Goal: Information Seeking & Learning: Learn about a topic

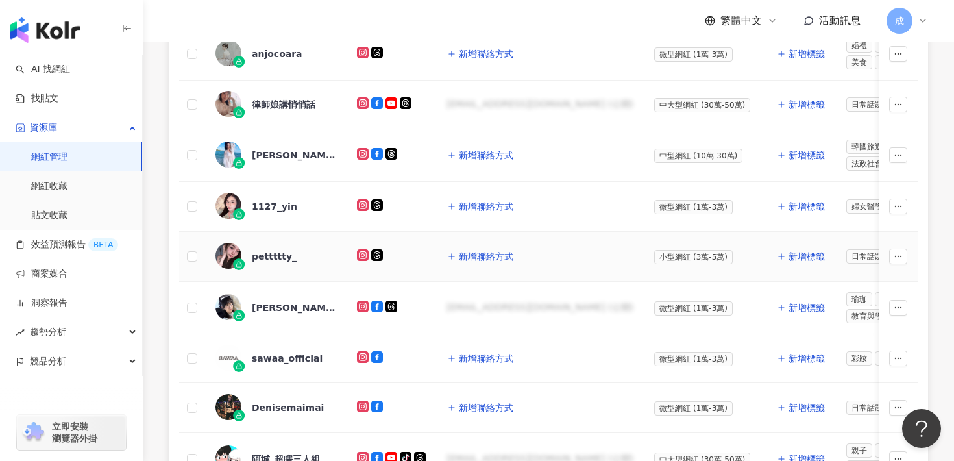
scroll to position [404, 0]
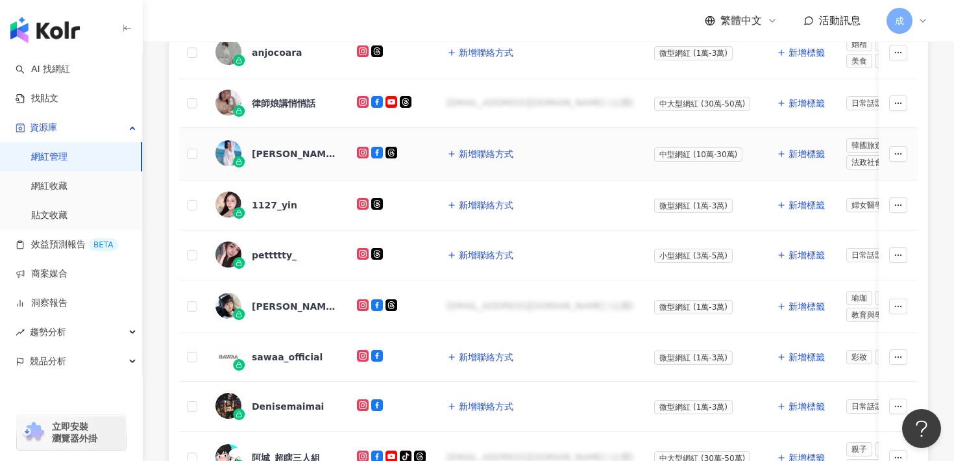
click at [286, 156] on div "[PERSON_NAME]" at bounding box center [294, 153] width 84 height 13
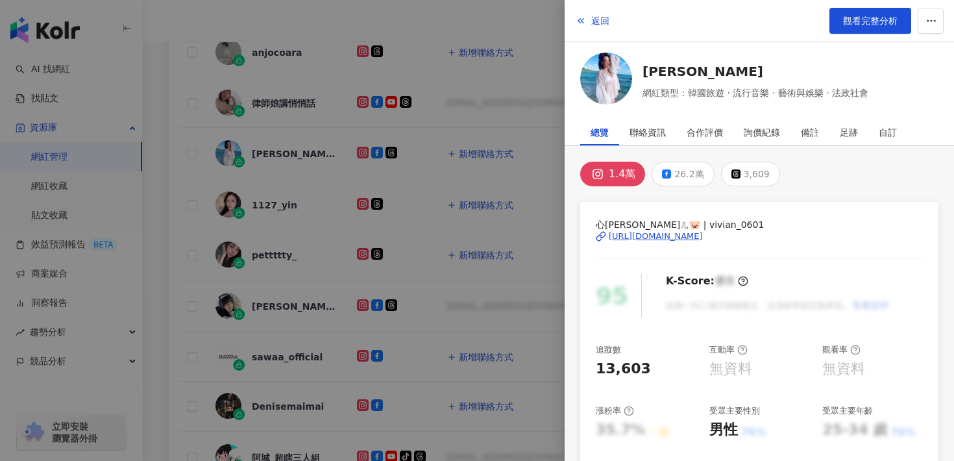
click at [660, 238] on div "https://www.instagram.com/vivian_0601/" at bounding box center [656, 236] width 94 height 12
click at [604, 20] on span "返回" at bounding box center [600, 21] width 18 height 10
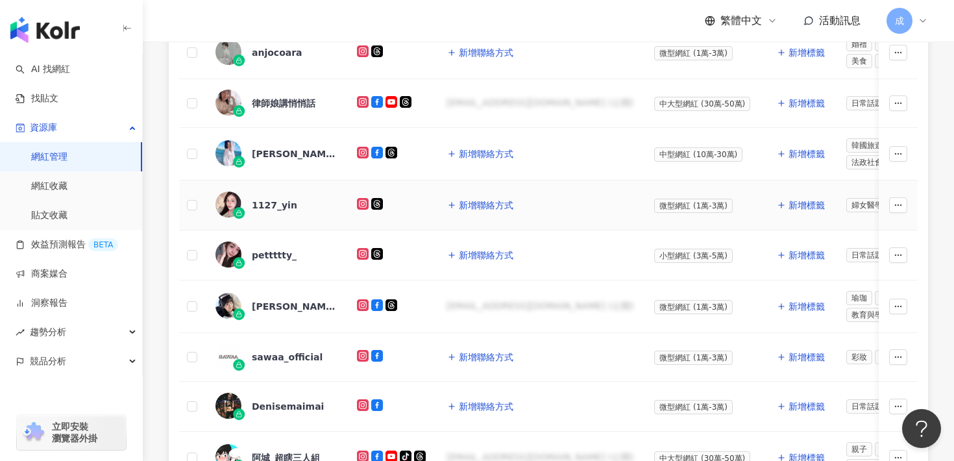
click at [270, 206] on div "1127_yin" at bounding box center [274, 205] width 45 height 13
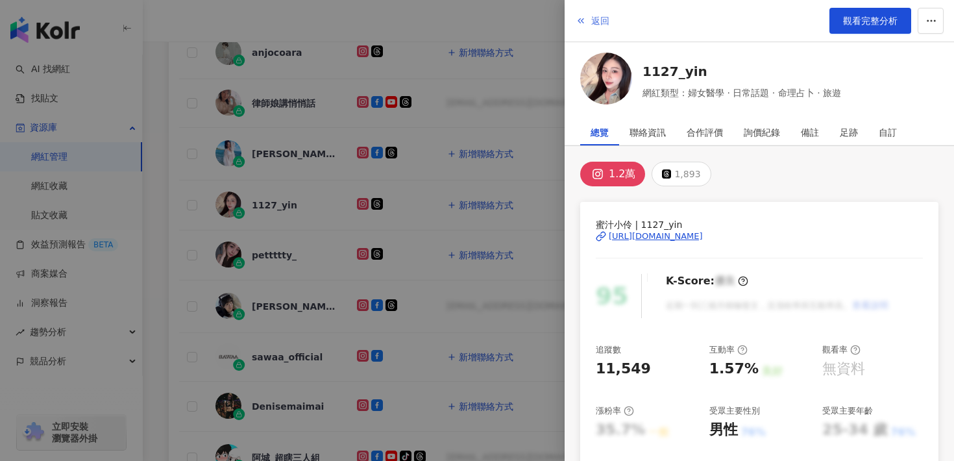
click at [593, 21] on span "返回" at bounding box center [600, 21] width 18 height 10
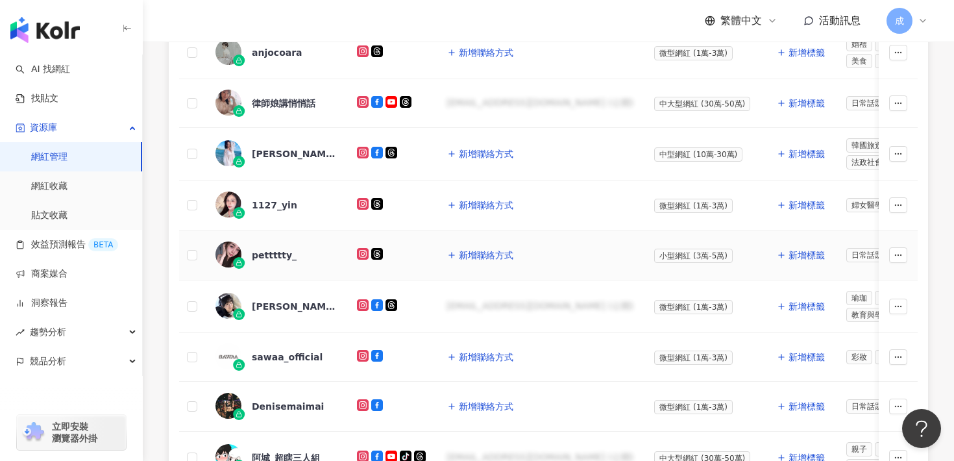
click at [261, 251] on div "pettttty_" at bounding box center [274, 255] width 45 height 13
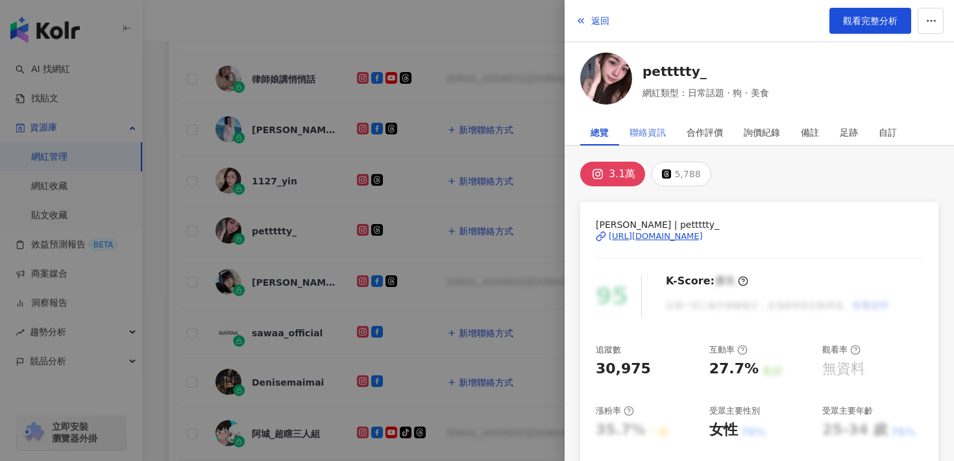
scroll to position [430, 0]
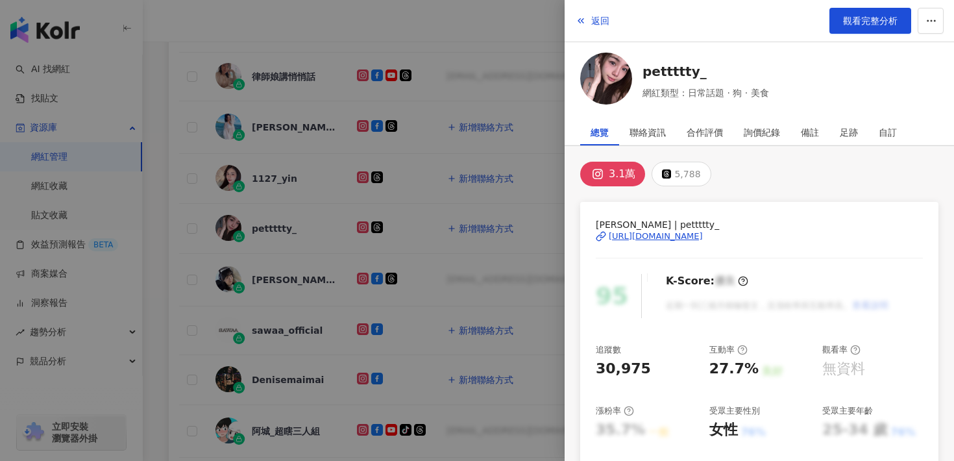
click at [636, 237] on div "[URL][DOMAIN_NAME]" at bounding box center [656, 236] width 94 height 12
click at [851, 23] on span "觀看完整分析" at bounding box center [870, 21] width 55 height 10
click at [582, 16] on icon "button" at bounding box center [581, 21] width 10 height 10
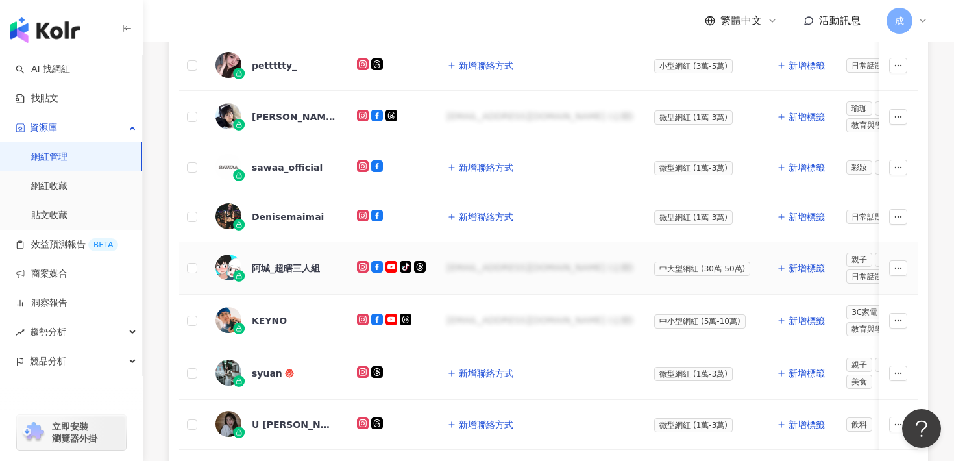
scroll to position [601, 0]
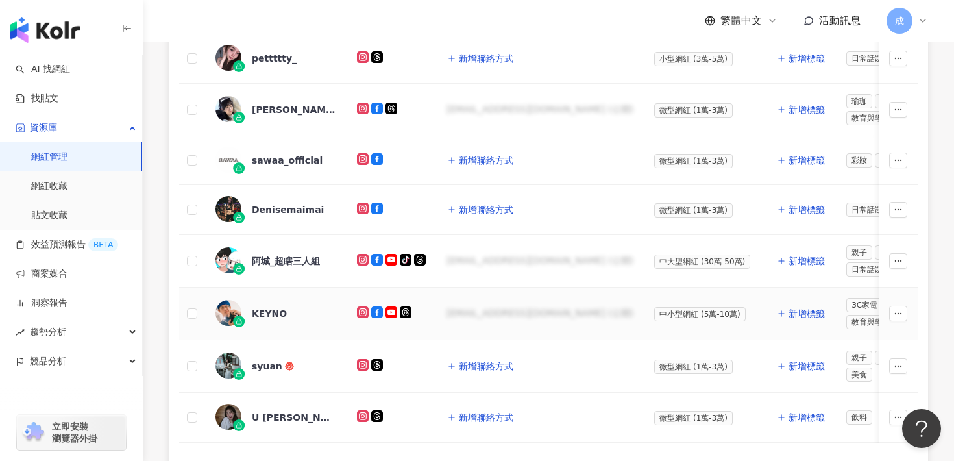
click at [267, 311] on div "KEYNO" at bounding box center [269, 313] width 35 height 13
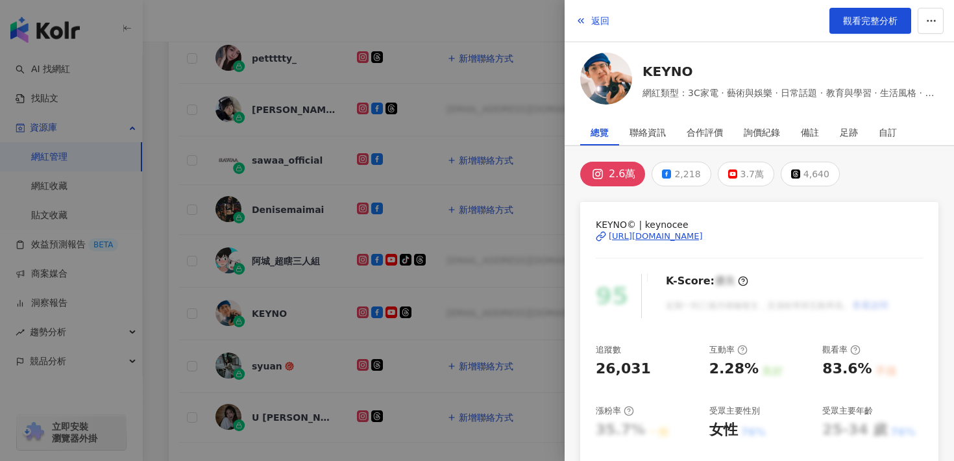
click at [686, 239] on div "https://www.instagram.com/keynocee/" at bounding box center [656, 236] width 94 height 12
click at [598, 18] on span "返回" at bounding box center [600, 21] width 18 height 10
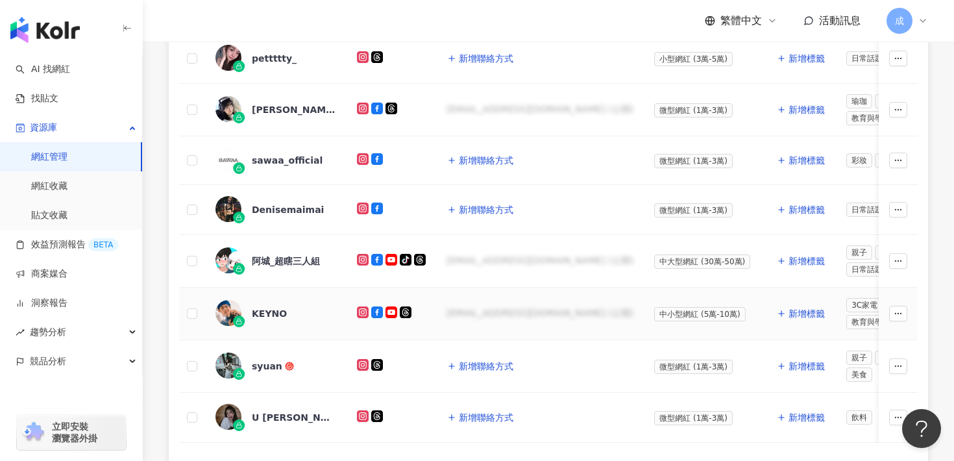
scroll to position [636, 0]
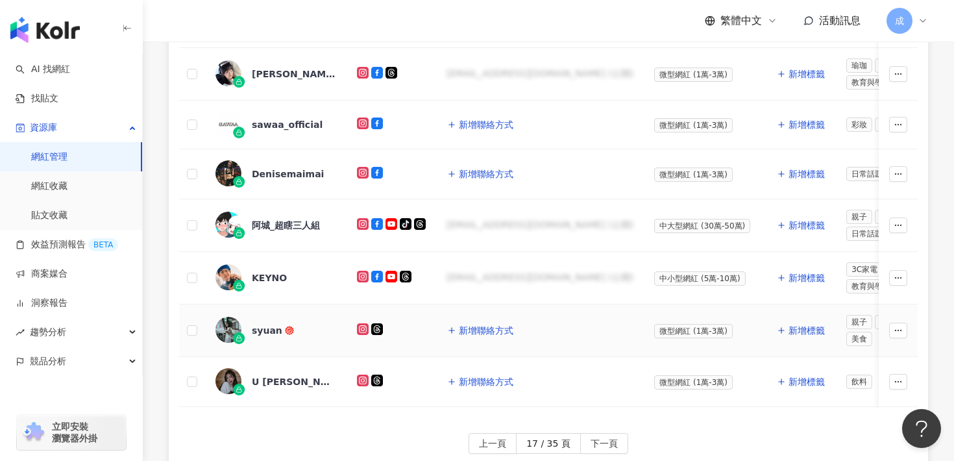
click at [256, 324] on div "syuan" at bounding box center [267, 330] width 31 height 13
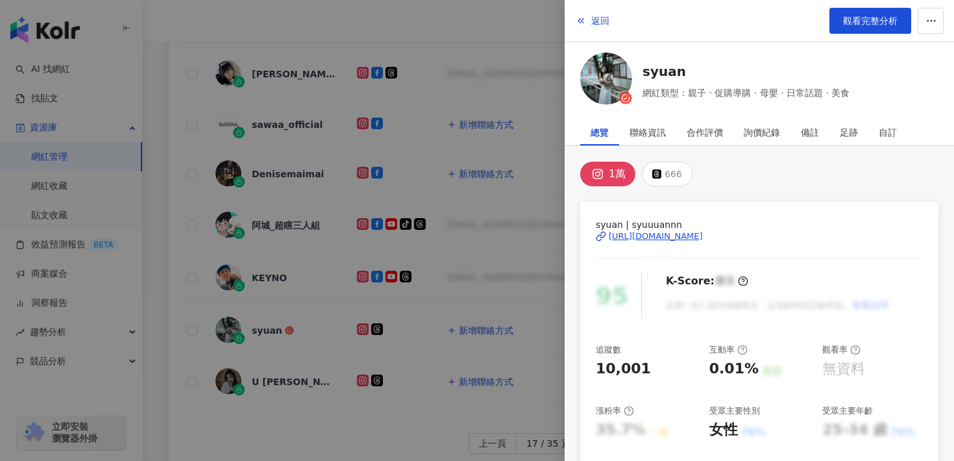
click at [291, 384] on div at bounding box center [477, 230] width 954 height 461
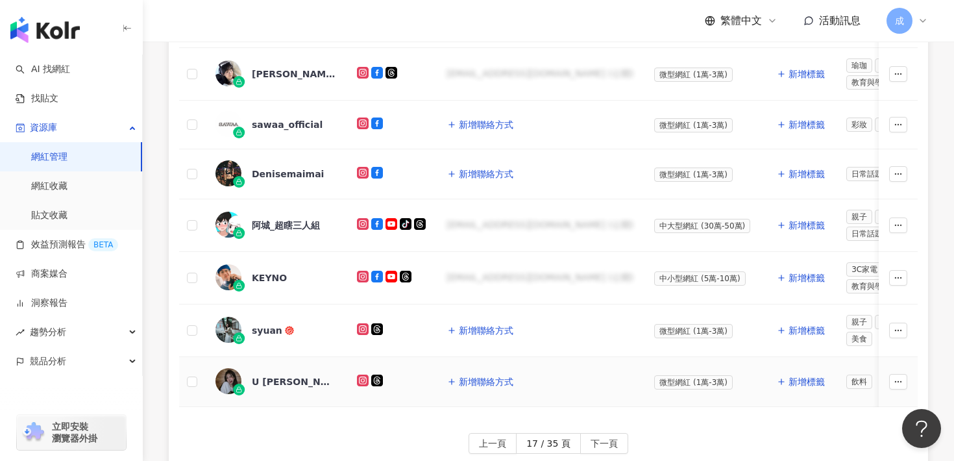
click at [291, 378] on div "U Shuan Zhou?✨" at bounding box center [294, 381] width 84 height 13
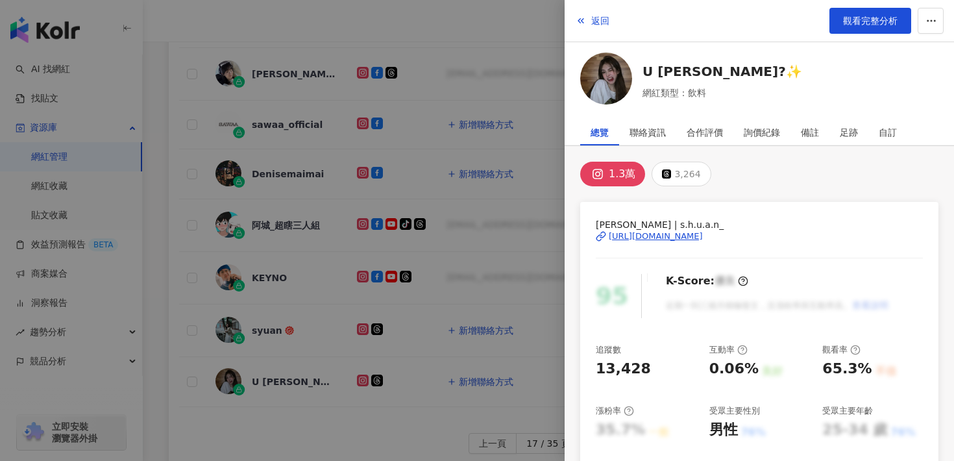
click at [638, 237] on div "https://www.instagram.com/s.h.u.a.n_/" at bounding box center [656, 236] width 94 height 12
click at [603, 23] on span "返回" at bounding box center [600, 21] width 18 height 10
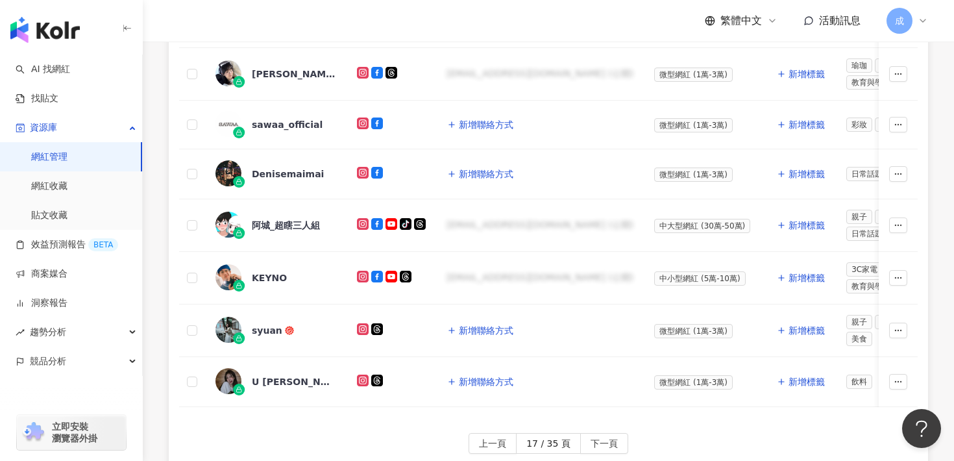
click at [601, 438] on span "下一頁" at bounding box center [604, 444] width 27 height 21
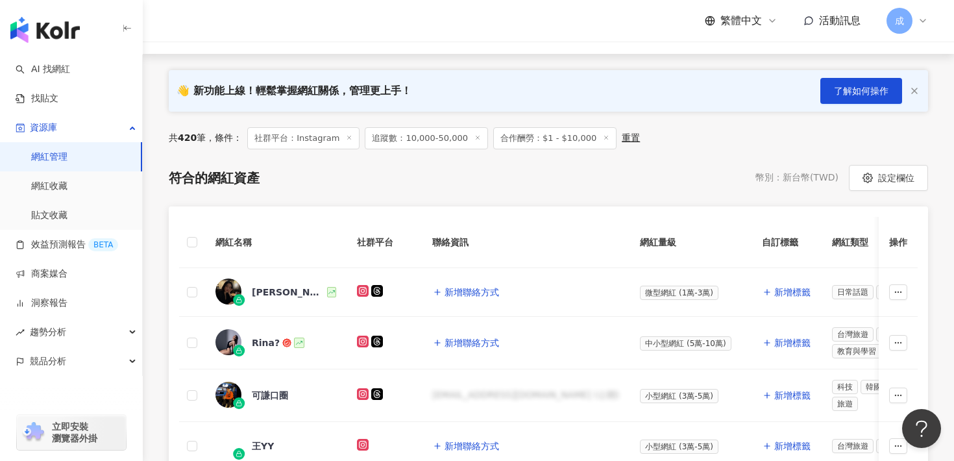
scroll to position [162, 0]
click at [267, 293] on div "AVERY" at bounding box center [288, 292] width 73 height 13
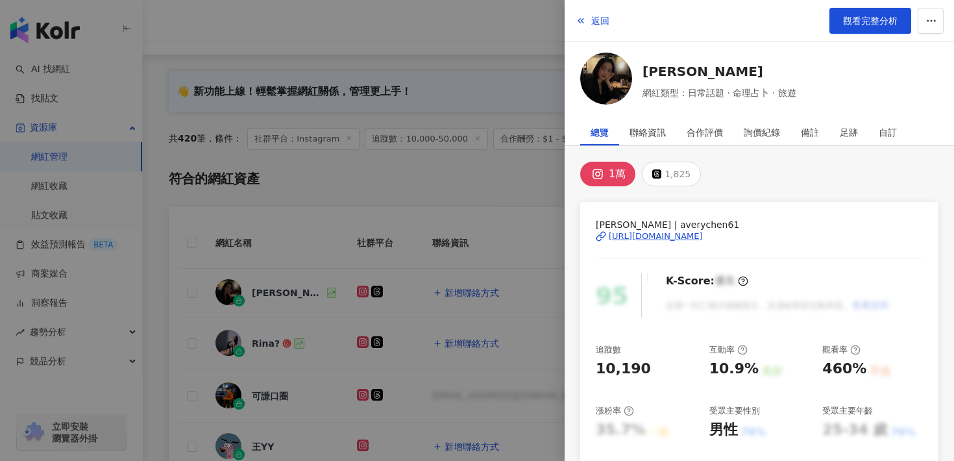
click at [519, 194] on div at bounding box center [477, 230] width 954 height 461
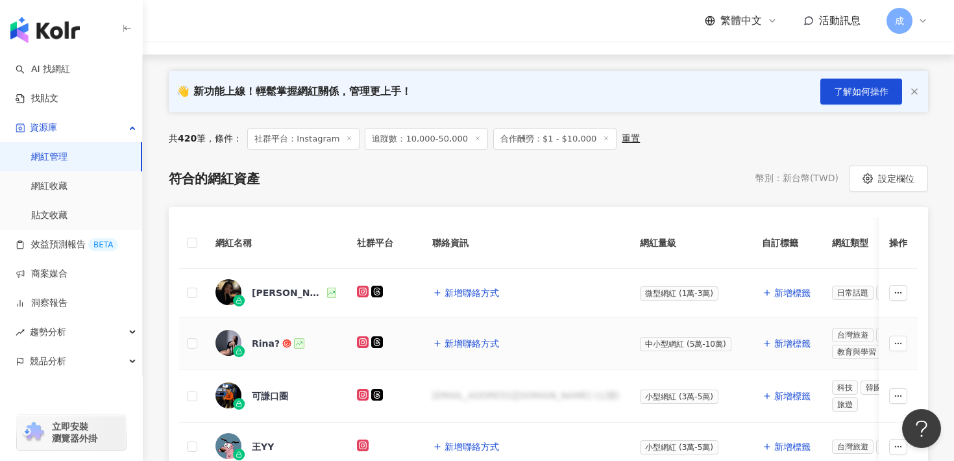
click at [271, 343] on div "Rina?" at bounding box center [266, 343] width 28 height 13
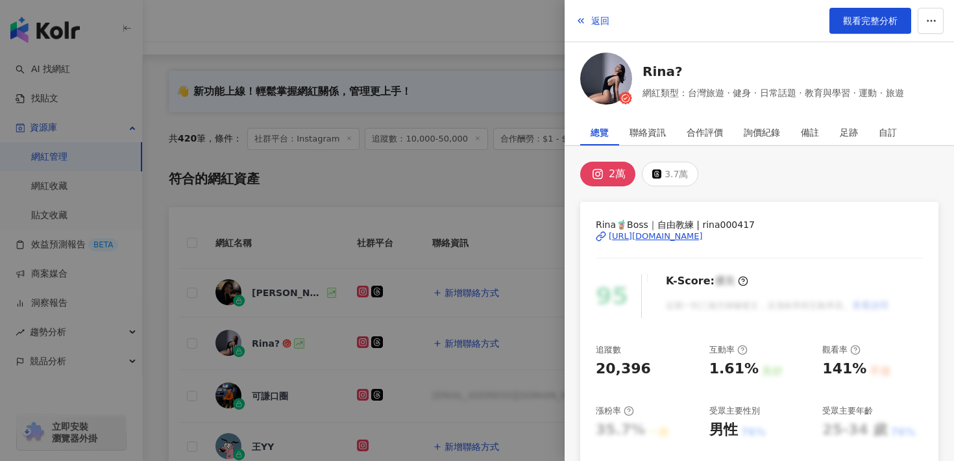
click at [649, 236] on div "https://www.instagram.com/rina000417/" at bounding box center [656, 236] width 94 height 12
click at [602, 29] on button "返回" at bounding box center [592, 21] width 35 height 26
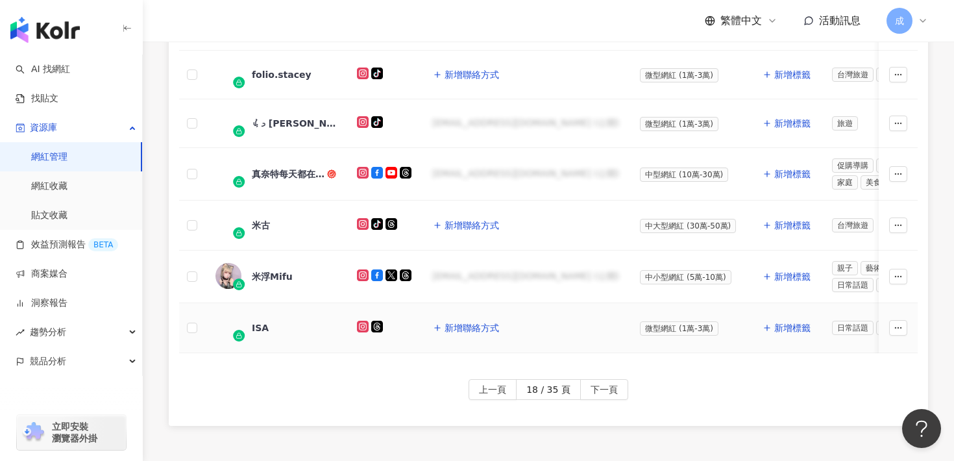
scroll to position [687, 0]
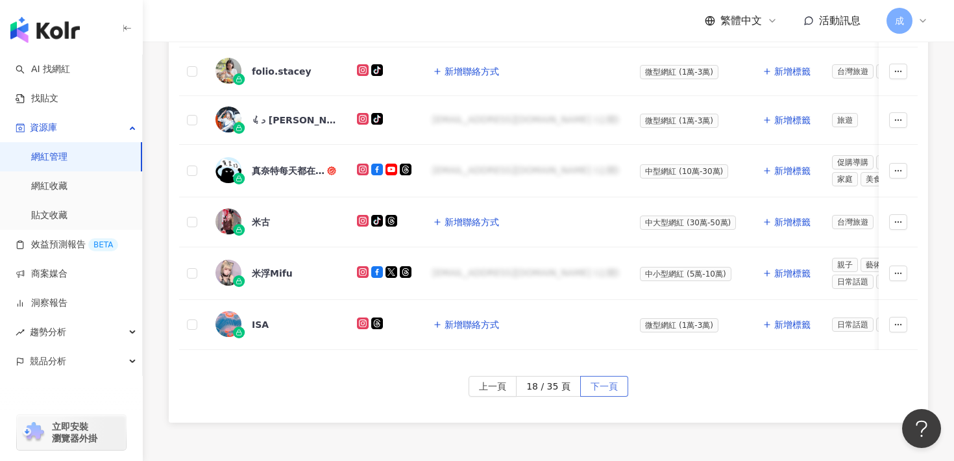
click at [599, 386] on span "下一頁" at bounding box center [604, 387] width 27 height 21
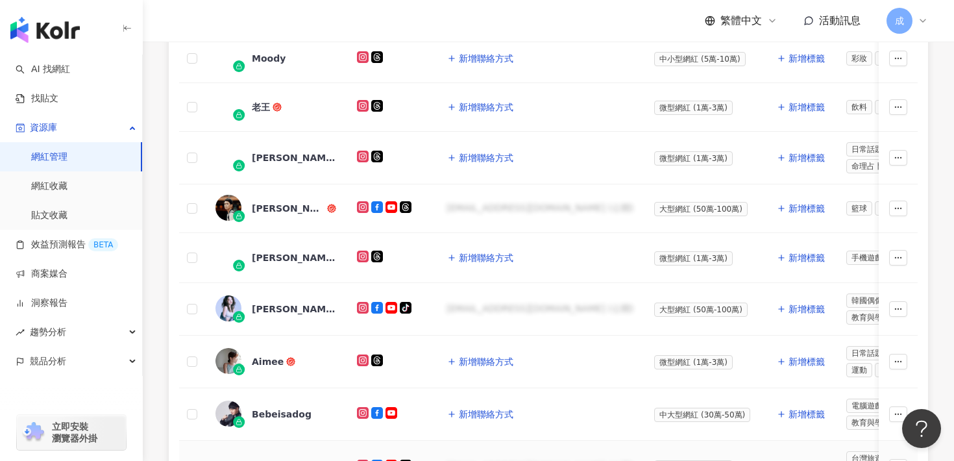
scroll to position [507, 0]
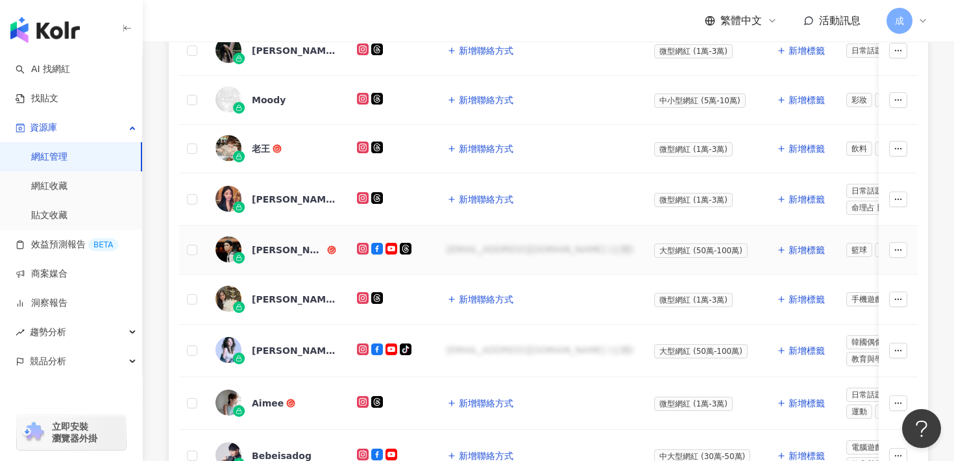
click at [303, 245] on div "布萊N 機票達人" at bounding box center [288, 249] width 73 height 13
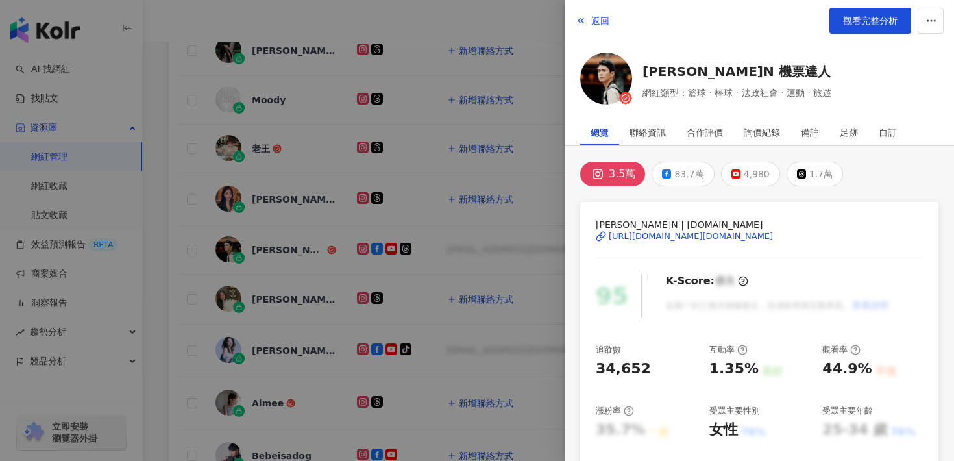
click at [663, 233] on div "https://www.instagram.com/brianin.tw/" at bounding box center [691, 236] width 164 height 12
click at [591, 18] on span "返回" at bounding box center [600, 21] width 18 height 10
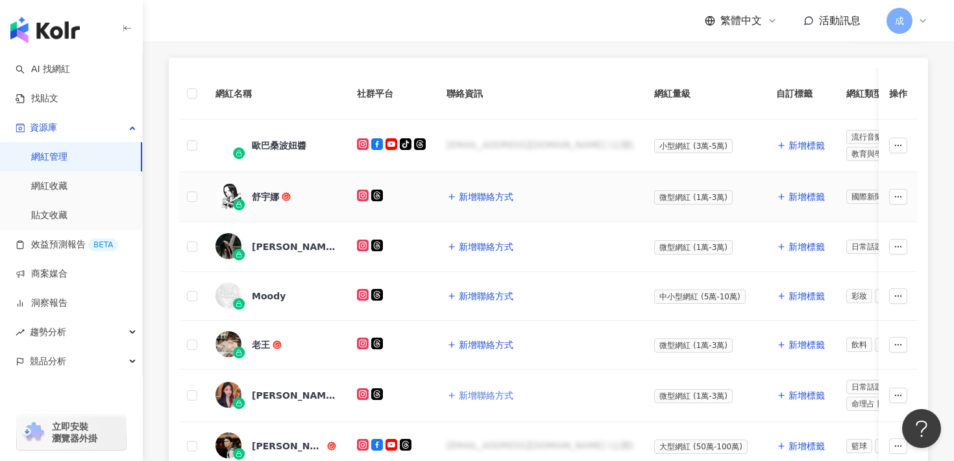
scroll to position [297, 0]
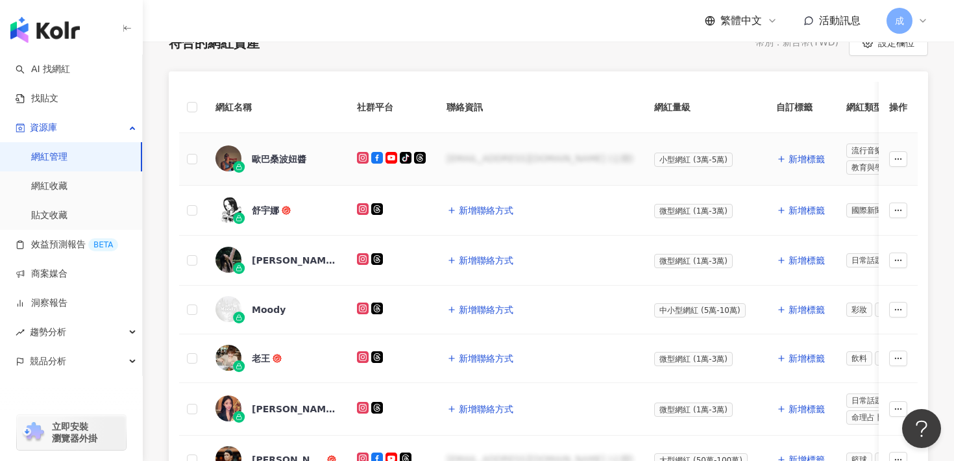
click at [288, 162] on div "歐巴桑波妞醬" at bounding box center [279, 159] width 55 height 13
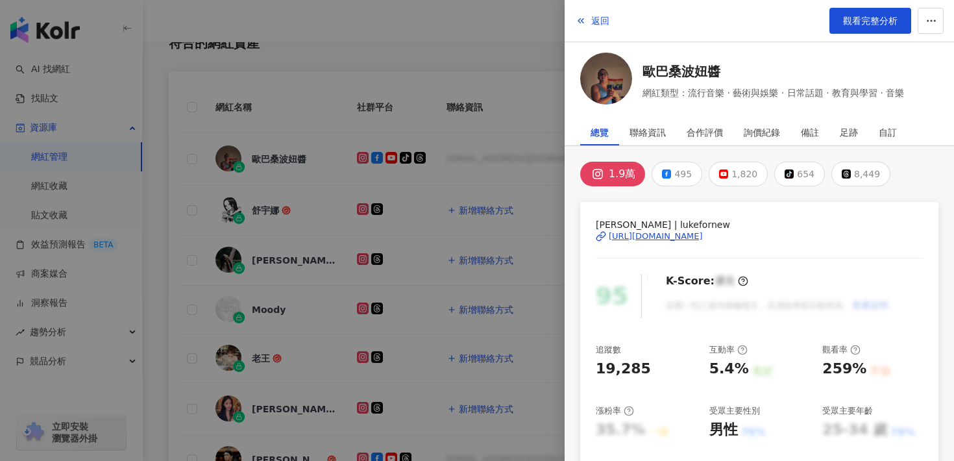
click at [650, 234] on div "https://www.instagram.com/lukefornew/" at bounding box center [656, 236] width 94 height 12
click at [596, 21] on span "返回" at bounding box center [600, 21] width 18 height 10
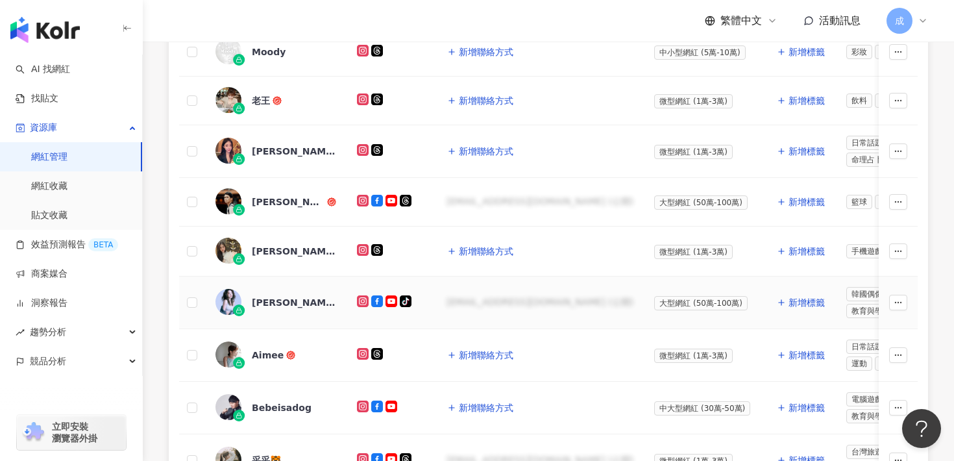
scroll to position [556, 0]
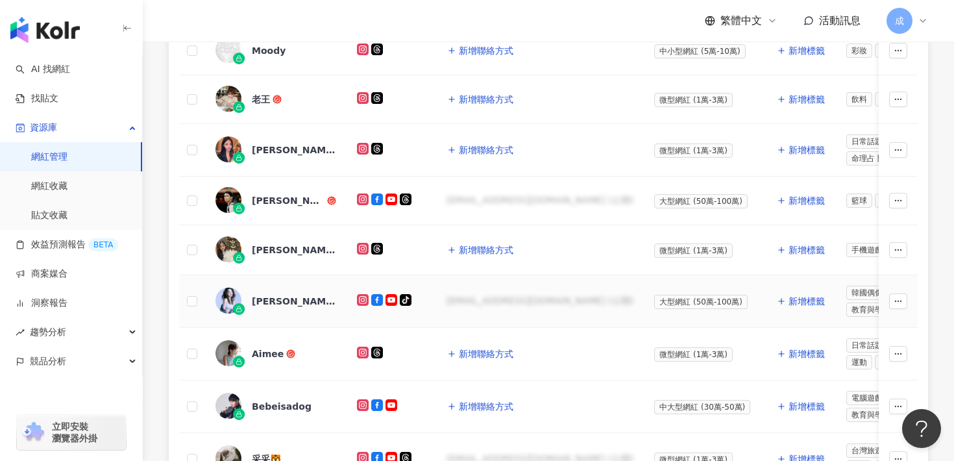
click at [302, 301] on div "李語蕎Hathaway" at bounding box center [294, 301] width 84 height 13
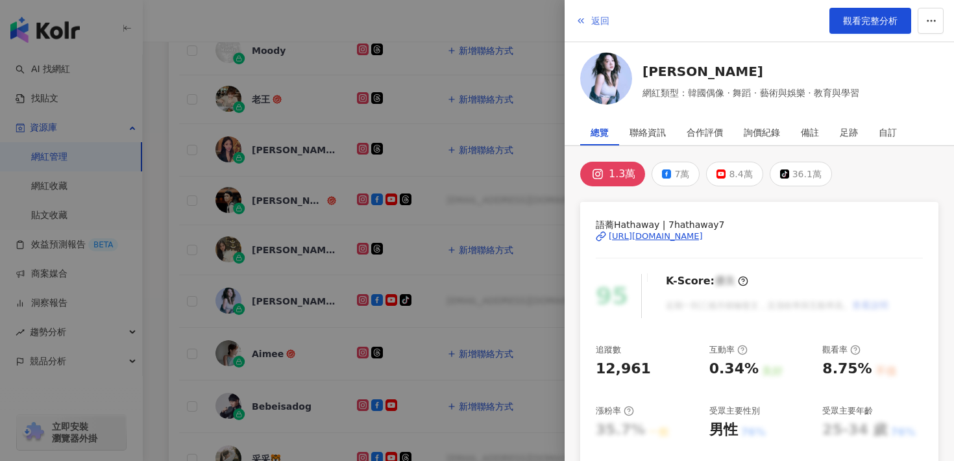
click at [595, 25] on span "返回" at bounding box center [600, 21] width 18 height 10
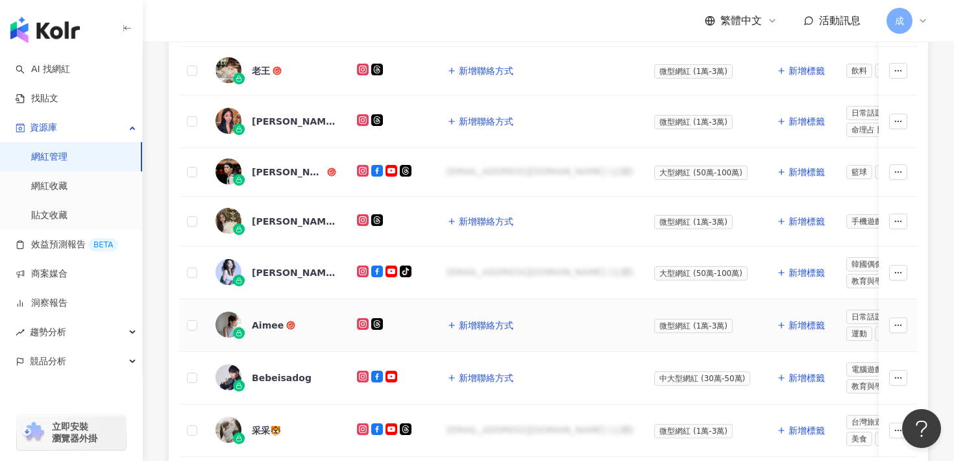
scroll to position [593, 0]
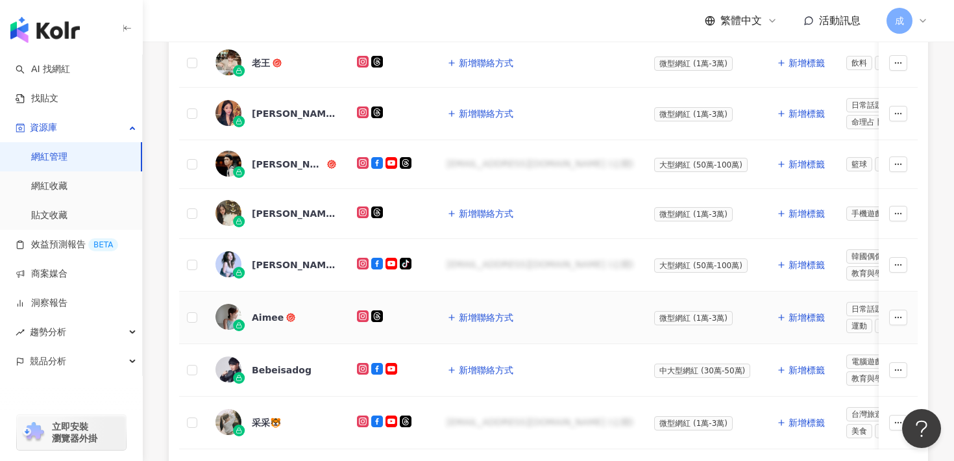
click at [265, 312] on div "Aimee" at bounding box center [268, 317] width 32 height 13
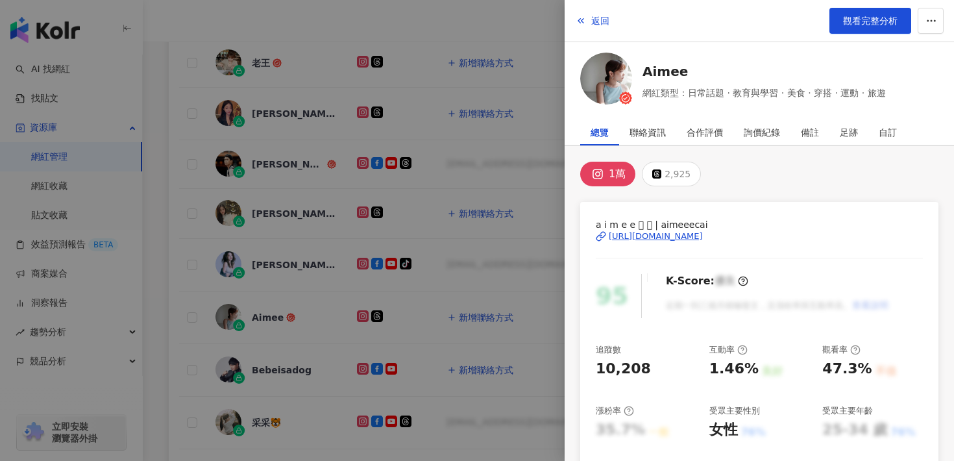
click at [625, 235] on div "https://www.instagram.com/aimeeecai/" at bounding box center [656, 236] width 94 height 12
click at [589, 17] on button "返回" at bounding box center [592, 21] width 35 height 26
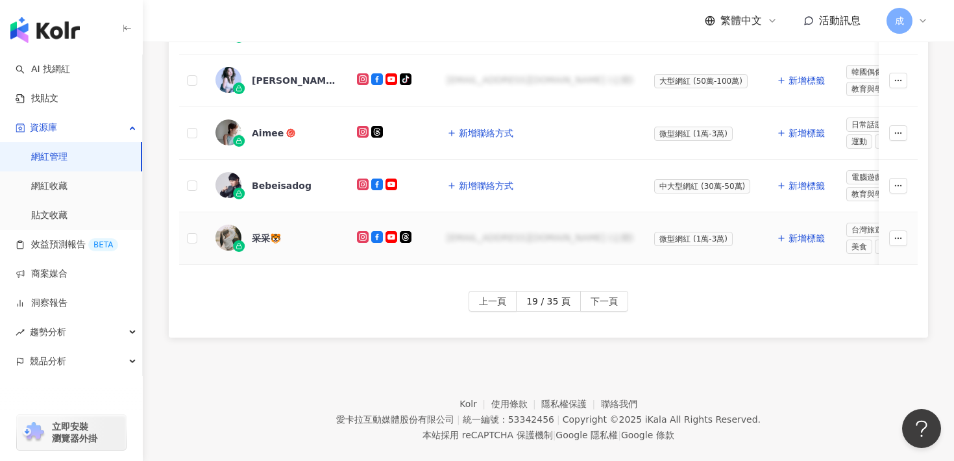
scroll to position [780, 0]
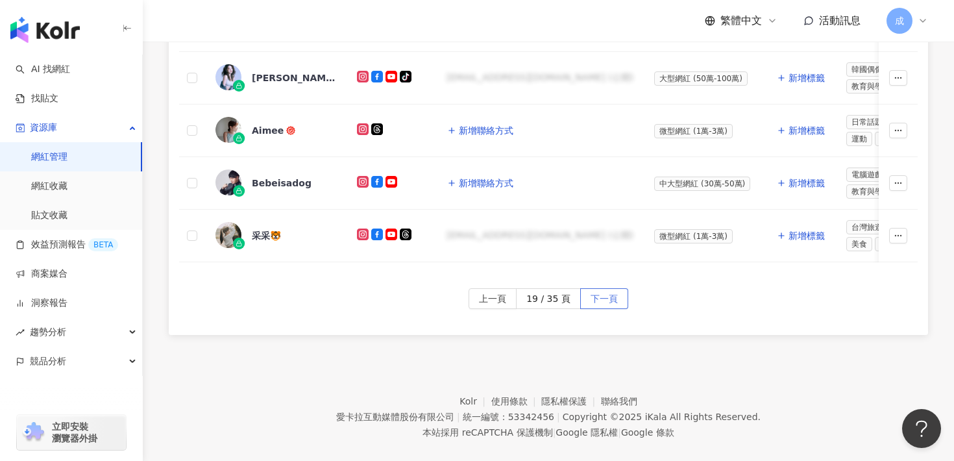
click at [595, 294] on span "下一頁" at bounding box center [604, 299] width 27 height 21
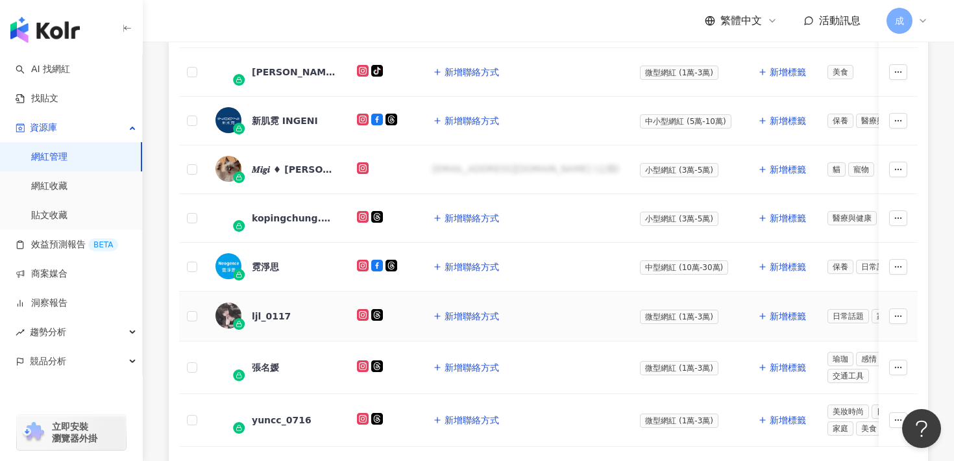
scroll to position [571, 0]
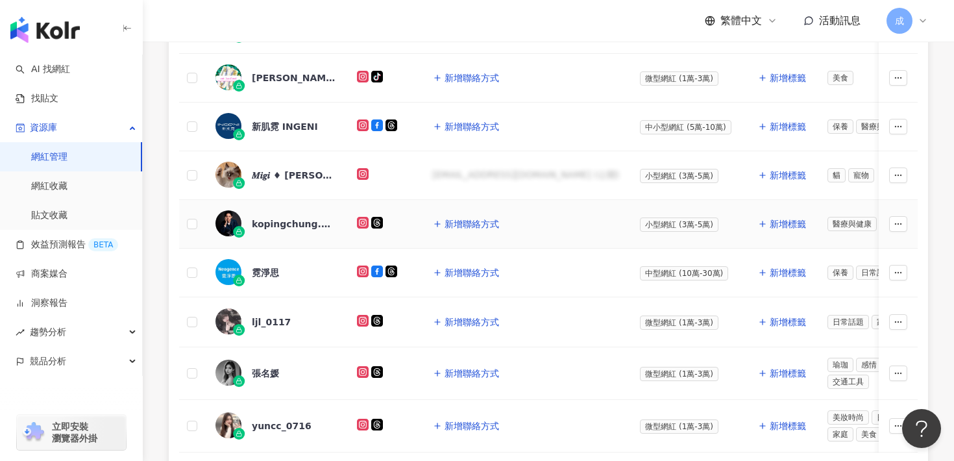
click at [313, 221] on div "kopingchung.pool" at bounding box center [294, 223] width 84 height 13
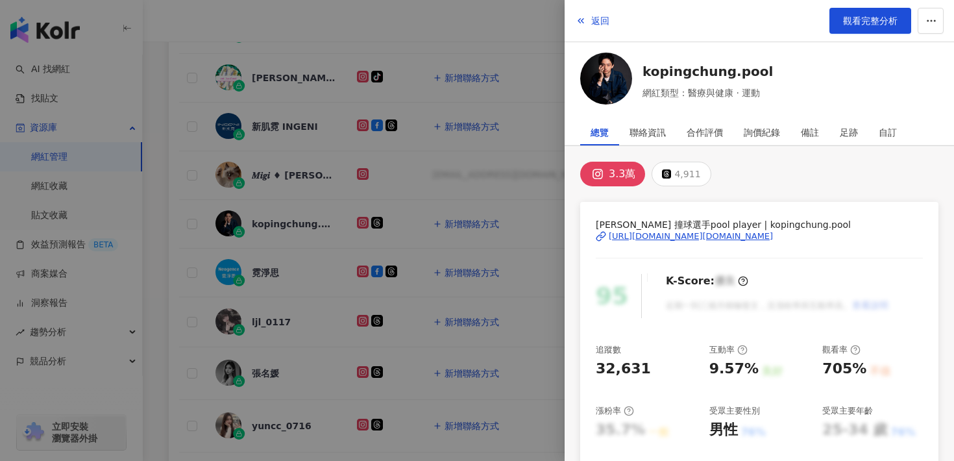
click at [697, 233] on div "https://www.instagram.com/kopingchung.pool/" at bounding box center [691, 236] width 164 height 12
click at [406, 45] on div at bounding box center [477, 230] width 954 height 461
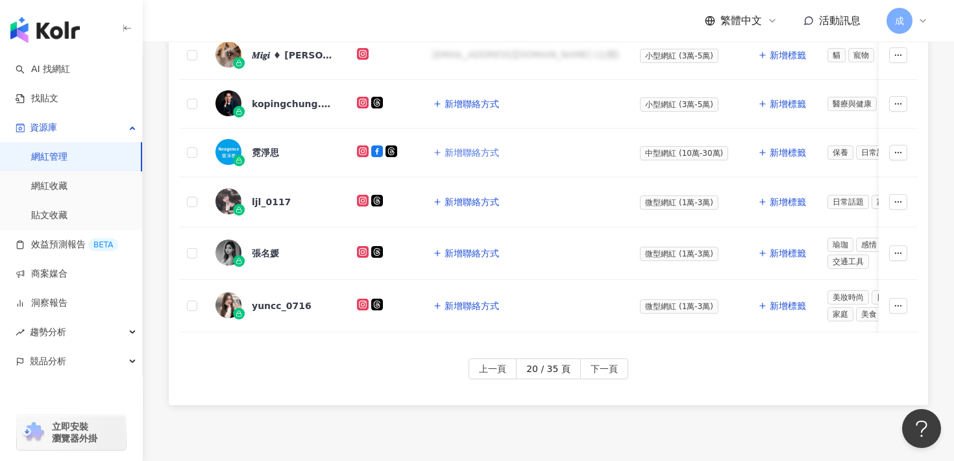
scroll to position [775, 0]
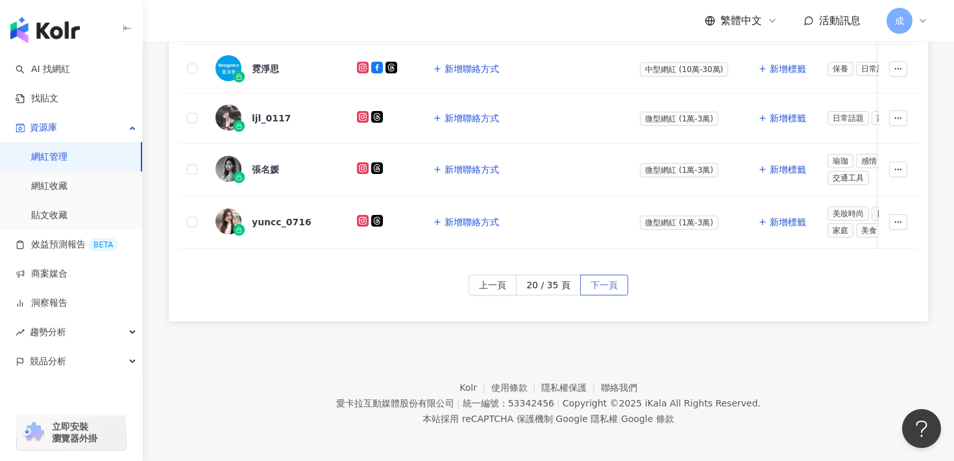
click at [591, 275] on span "下一頁" at bounding box center [604, 285] width 27 height 21
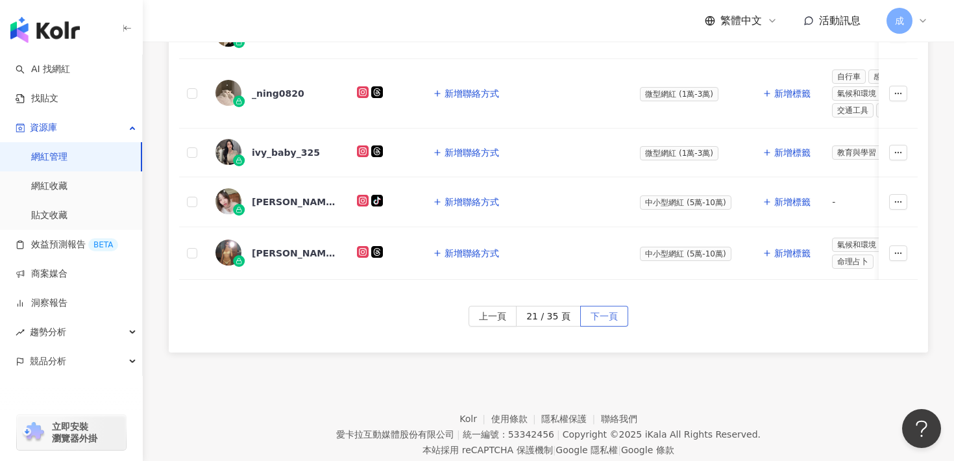
click at [587, 319] on button "下一頁" at bounding box center [604, 316] width 48 height 21
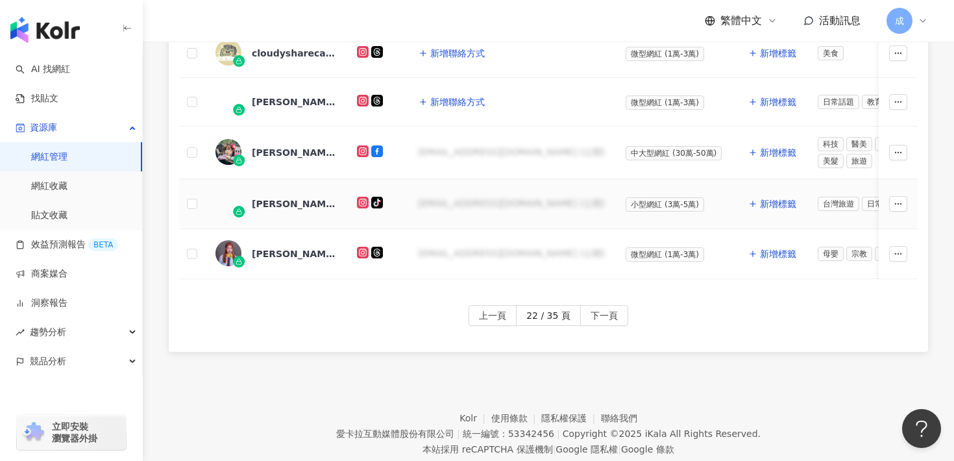
scroll to position [763, 0]
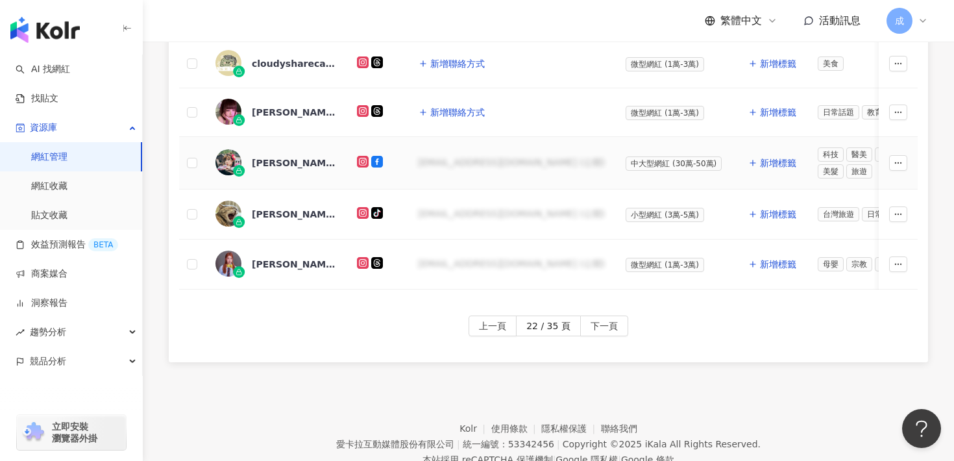
click at [284, 166] on div "藍妍寧 Elin" at bounding box center [276, 162] width 121 height 27
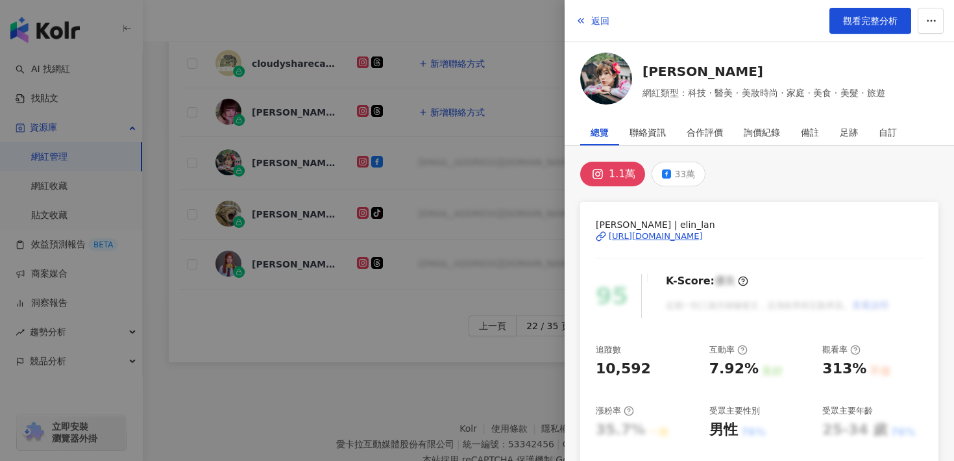
click at [513, 287] on div at bounding box center [477, 230] width 954 height 461
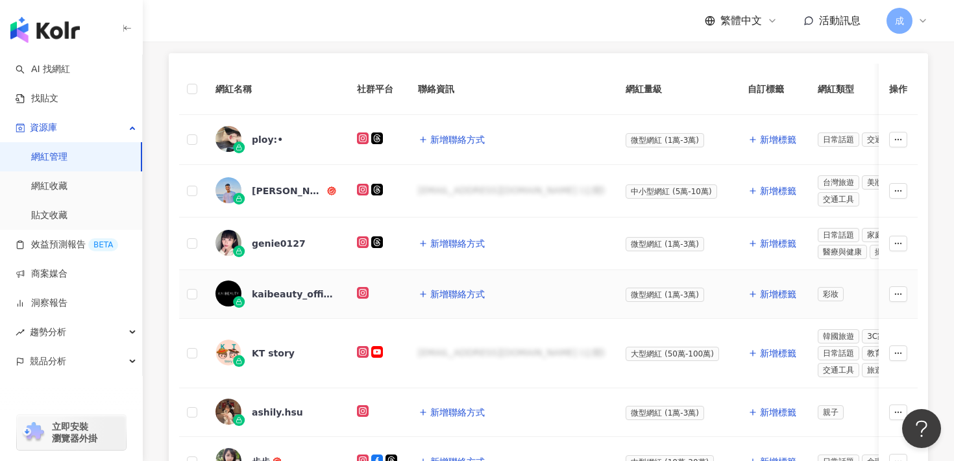
scroll to position [310, 0]
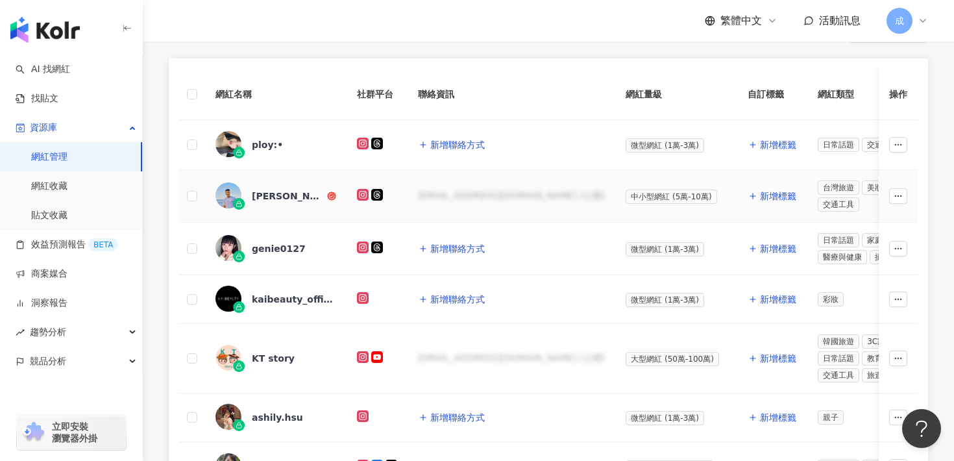
click at [297, 190] on span "張威昌" at bounding box center [294, 196] width 84 height 13
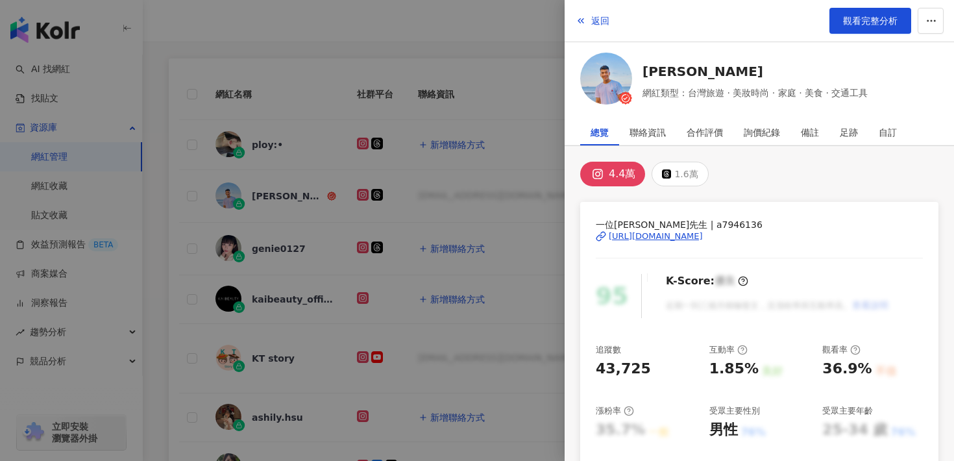
click at [613, 238] on div "https://www.instagram.com/a7946136/" at bounding box center [656, 236] width 94 height 12
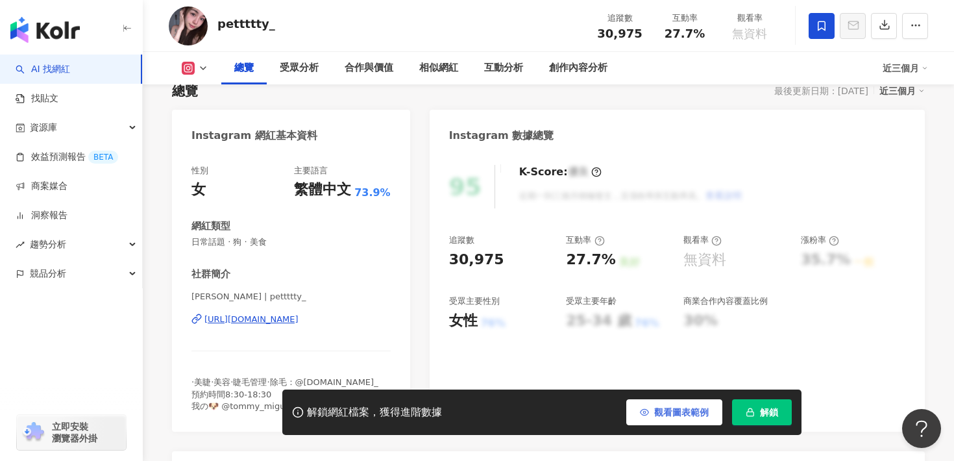
scroll to position [122, 0]
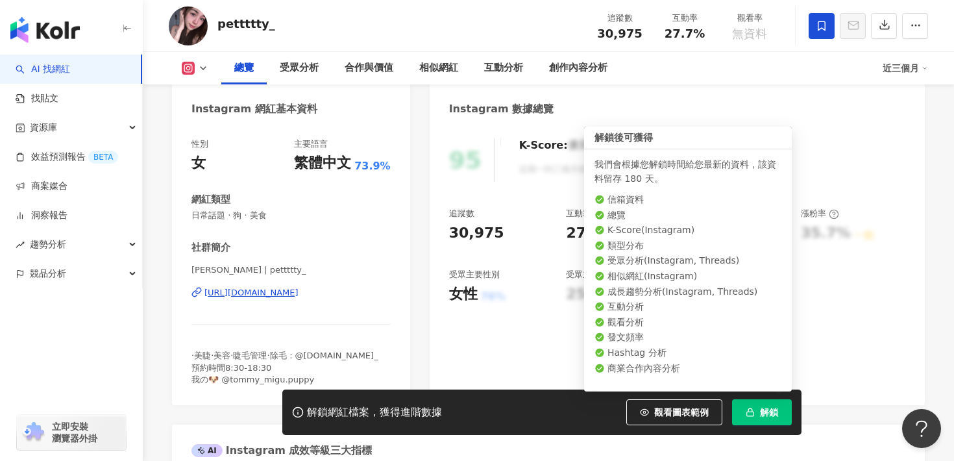
click at [742, 417] on button "解鎖" at bounding box center [762, 412] width 60 height 26
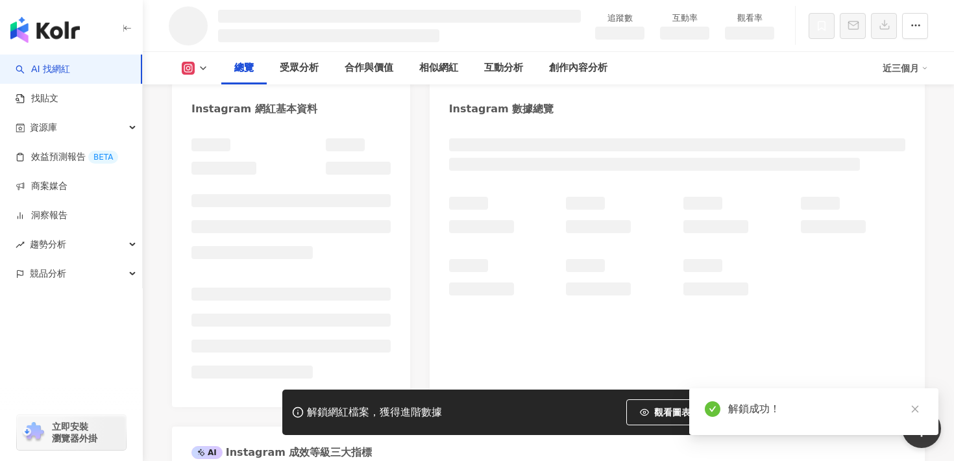
scroll to position [153, 0]
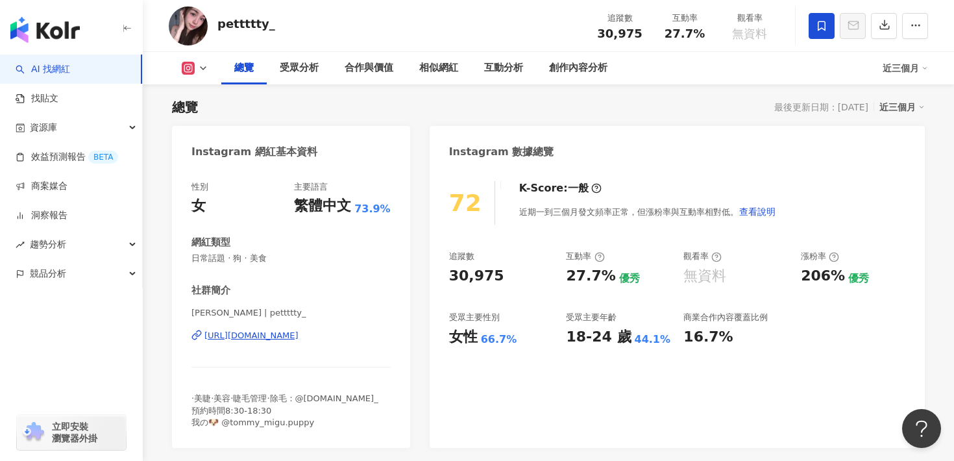
scroll to position [75, 0]
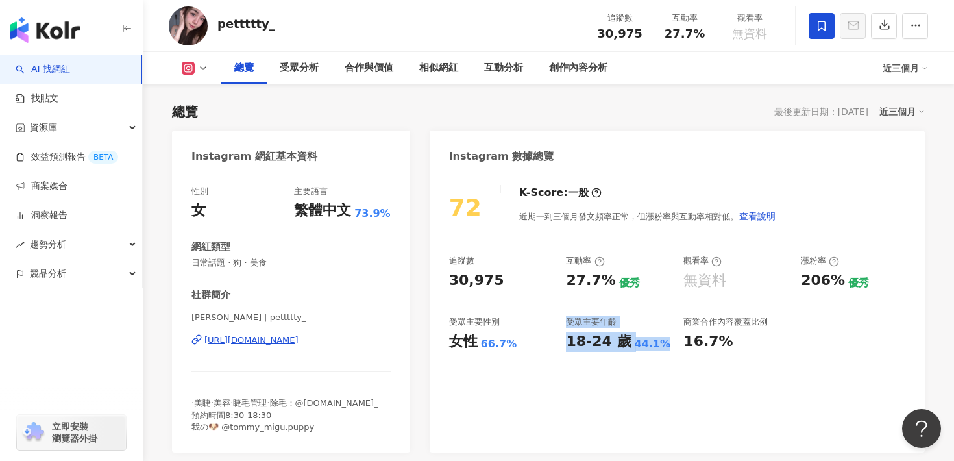
drag, startPoint x: 562, startPoint y: 323, endPoint x: 638, endPoint y: 359, distance: 84.2
click at [638, 360] on div "72 K-Score : 一般 近期一到三個月發文頻率正常，但漲粉率與互動率相對低。 查看說明 追蹤數 30,975 互動率 27.7% 優秀 觀看率 無資料…" at bounding box center [677, 313] width 495 height 280
click at [635, 360] on div "72 K-Score : 一般 近期一到三個月發文頻率正常，但漲粉率與互動率相對低。 查看說明 追蹤數 30,975 互動率 27.7% 優秀 觀看率 無資料…" at bounding box center [677, 313] width 495 height 280
